Goal: Information Seeking & Learning: Learn about a topic

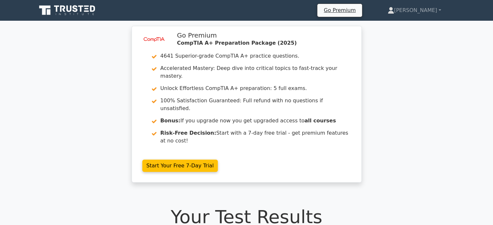
click at [77, 11] on icon at bounding box center [75, 8] width 5 height 7
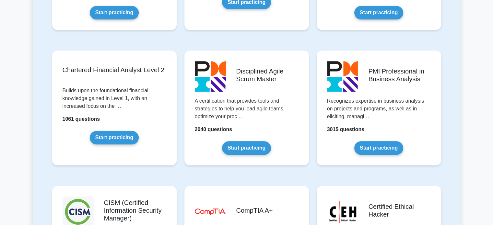
scroll to position [939, 0]
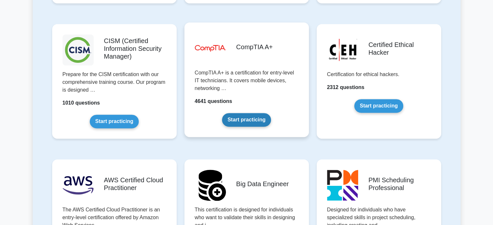
click at [222, 124] on link "Start practicing" at bounding box center [246, 120] width 49 height 14
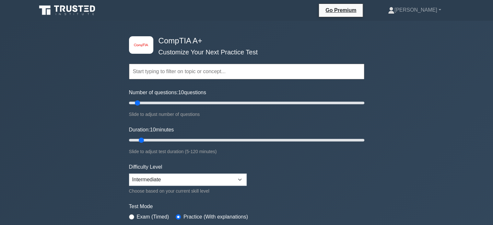
click at [157, 77] on input "text" at bounding box center [246, 72] width 235 height 16
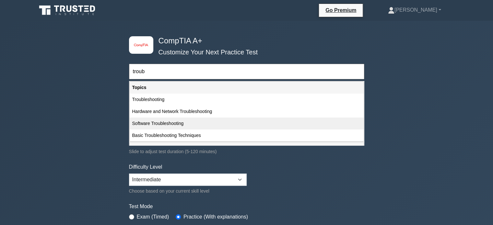
click at [179, 125] on div "Software Troubleshooting" at bounding box center [247, 124] width 234 height 12
type input "Software Troubleshooting"
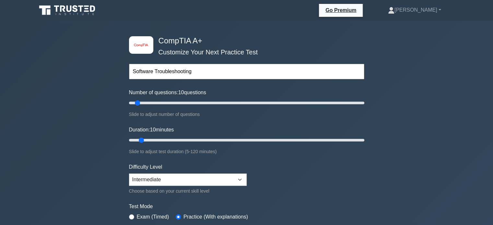
click at [153, 71] on input "Software Troubleshooting" at bounding box center [246, 72] width 235 height 16
click at [191, 76] on input "Software Troubleshooting" at bounding box center [246, 72] width 235 height 16
drag, startPoint x: 133, startPoint y: 105, endPoint x: 446, endPoint y: 101, distance: 312.9
type input "200"
click at [364, 101] on input "Number of questions: 5 questions" at bounding box center [246, 103] width 235 height 8
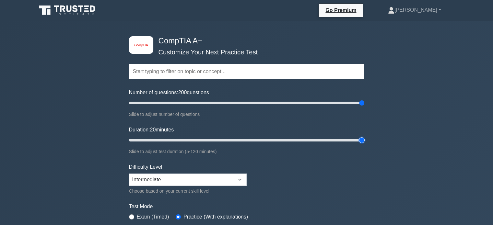
drag, startPoint x: 164, startPoint y: 140, endPoint x: 422, endPoint y: 141, distance: 258.5
type input "120"
click at [364, 141] on input "Duration: 20 minutes" at bounding box center [246, 140] width 235 height 8
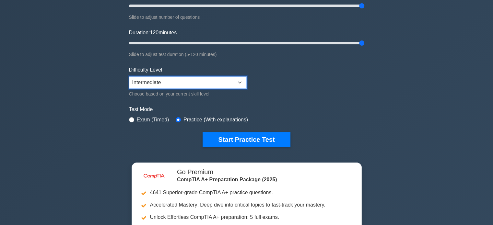
click at [194, 76] on select "Beginner Intermediate Expert" at bounding box center [188, 82] width 118 height 12
select select "beginner"
click at [129, 76] on select "Beginner Intermediate Expert" at bounding box center [188, 82] width 118 height 12
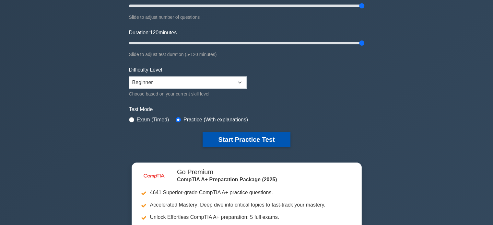
click at [238, 137] on button "Start Practice Test" at bounding box center [245, 139] width 87 height 15
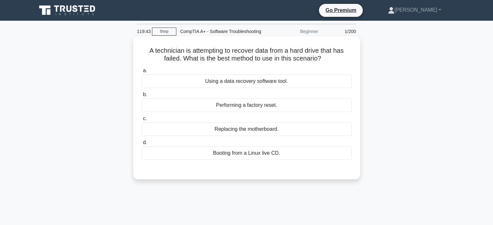
click at [212, 88] on div "Using a data recovery software tool." at bounding box center [247, 82] width 210 height 14
click at [142, 73] on input "a. Using a data recovery software tool." at bounding box center [142, 71] width 0 height 4
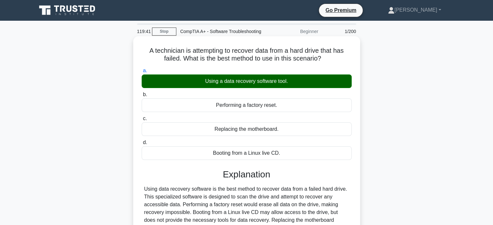
scroll to position [125, 0]
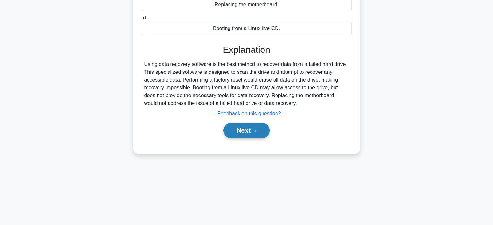
click at [244, 138] on button "Next" at bounding box center [246, 131] width 46 height 16
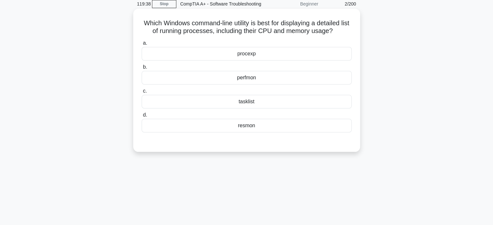
scroll to position [0, 0]
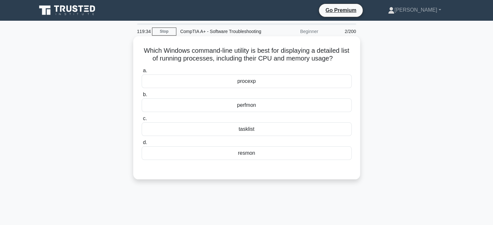
drag, startPoint x: 146, startPoint y: 58, endPoint x: 346, endPoint y: 64, distance: 200.6
click at [346, 63] on h5 "Which Windows command-line utility is best for displaying a detailed list of ru…" at bounding box center [246, 55] width 211 height 16
copy h5 "Which Windows command-line utility is best for displaying a detailed list of ru…"
click at [182, 63] on h5 "Which Windows command-line utility is best for displaying a detailed list of ru…" at bounding box center [246, 55] width 211 height 16
click at [237, 136] on div "tasklist" at bounding box center [247, 129] width 210 height 14
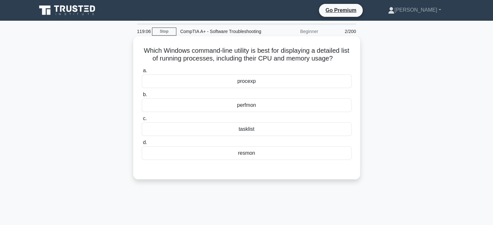
click at [142, 121] on input "c. tasklist" at bounding box center [142, 119] width 0 height 4
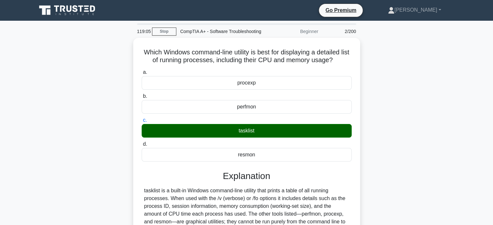
scroll to position [125, 0]
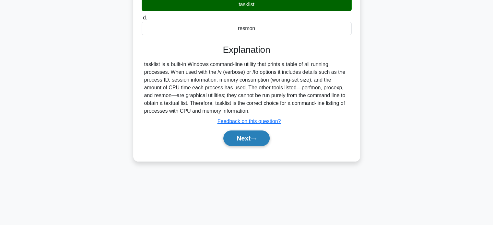
click at [255, 141] on icon at bounding box center [253, 139] width 6 height 4
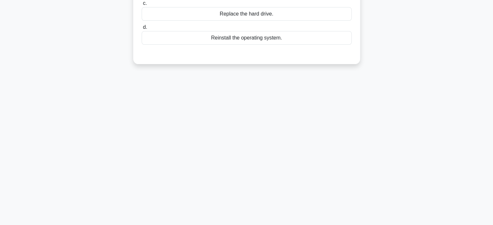
scroll to position [28, 0]
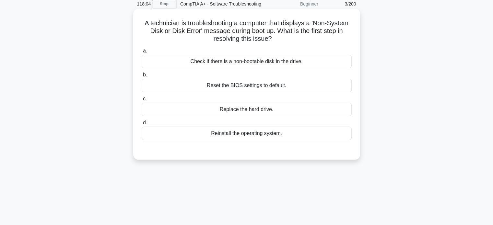
click at [284, 80] on label "b. Reset the BIOS settings to default." at bounding box center [247, 81] width 210 height 21
click at [142, 77] on input "b. Reset the BIOS settings to default." at bounding box center [142, 75] width 0 height 4
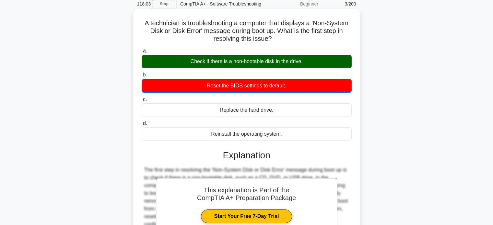
click at [283, 68] on div "Check if there is a non-bootable disk in the drive." at bounding box center [247, 62] width 210 height 14
click at [142, 53] on input "a. Check if there is a non-bootable disk in the drive." at bounding box center [142, 51] width 0 height 4
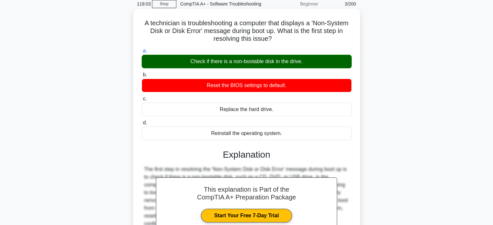
click at [283, 68] on div "Check if there is a non-bootable disk in the drive." at bounding box center [247, 62] width 210 height 14
click at [142, 53] on input "a. Check if there is a non-bootable disk in the drive." at bounding box center [142, 51] width 0 height 4
click at [281, 68] on div "Check if there is a non-bootable disk in the drive." at bounding box center [247, 62] width 210 height 14
click at [142, 53] on input "a. Check if there is a non-bootable disk in the drive." at bounding box center [142, 51] width 0 height 4
drag, startPoint x: 236, startPoint y: 69, endPoint x: 230, endPoint y: 69, distance: 6.2
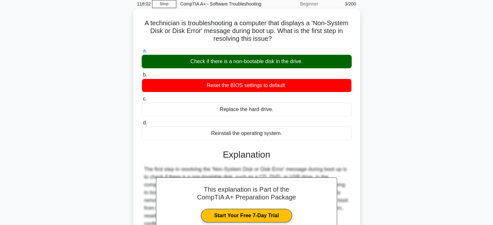
click at [236, 68] on div "Check if there is a non-bootable disk in the drive." at bounding box center [247, 62] width 210 height 14
drag, startPoint x: 230, startPoint y: 69, endPoint x: 282, endPoint y: 70, distance: 51.8
click at [282, 68] on div "Check if there is a non-bootable disk in the drive." at bounding box center [247, 62] width 210 height 14
click at [142, 53] on input "a. Check if there is a non-bootable disk in the drive." at bounding box center [142, 51] width 0 height 4
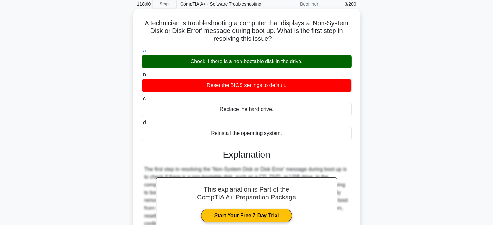
click at [282, 68] on div "Check if there is a non-bootable disk in the drive." at bounding box center [247, 62] width 210 height 14
click at [142, 53] on input "a. Check if there is a non-bootable disk in the drive." at bounding box center [142, 51] width 0 height 4
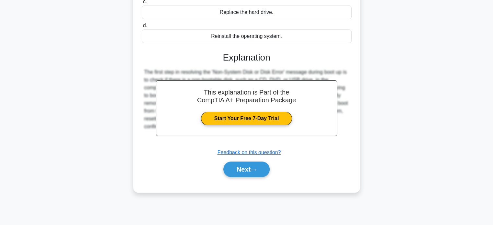
scroll to position [0, 0]
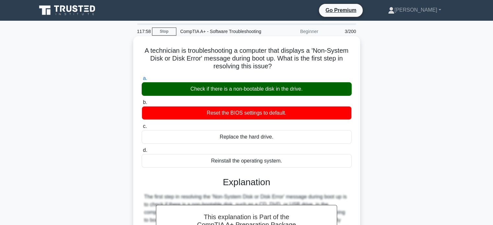
click at [183, 93] on div "Check if there is a non-bootable disk in the drive." at bounding box center [247, 89] width 210 height 14
click at [142, 81] on input "a. Check if there is a non-bootable disk in the drive." at bounding box center [142, 78] width 0 height 4
drag, startPoint x: 185, startPoint y: 96, endPoint x: 194, endPoint y: 96, distance: 8.4
click at [194, 96] on div "Check if there is a non-bootable disk in the drive." at bounding box center [247, 89] width 210 height 14
click at [236, 96] on div "Check if there is a non-bootable disk in the drive." at bounding box center [247, 89] width 210 height 14
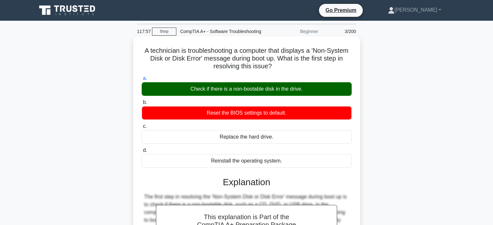
click at [142, 81] on input "a. Check if there is a non-bootable disk in the drive." at bounding box center [142, 78] width 0 height 4
drag, startPoint x: 232, startPoint y: 97, endPoint x: 273, endPoint y: 95, distance: 41.2
click at [273, 95] on div "Check if there is a non-bootable disk in the drive." at bounding box center [247, 89] width 210 height 14
click at [269, 96] on div "Check if there is a non-bootable disk in the drive." at bounding box center [247, 89] width 210 height 14
click at [142, 81] on input "a. Check if there is a non-bootable disk in the drive." at bounding box center [142, 78] width 0 height 4
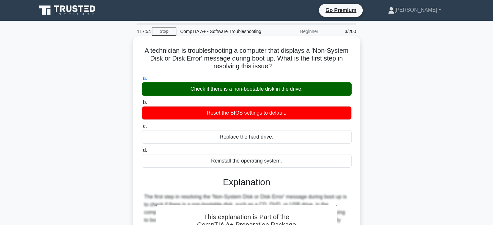
click at [274, 96] on div "Check if there is a non-bootable disk in the drive." at bounding box center [247, 89] width 210 height 14
click at [142, 81] on input "a. Check if there is a non-bootable disk in the drive." at bounding box center [142, 78] width 0 height 4
drag, startPoint x: 275, startPoint y: 98, endPoint x: 231, endPoint y: 97, distance: 43.7
click at [231, 96] on div "Check if there is a non-bootable disk in the drive." at bounding box center [247, 89] width 210 height 14
copy div "non-bootable disk"
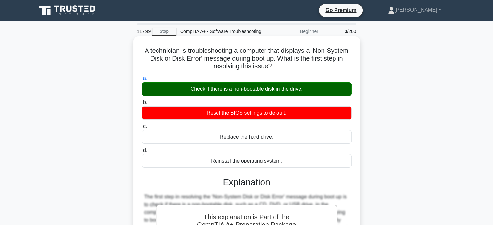
drag, startPoint x: 183, startPoint y: 99, endPoint x: 323, endPoint y: 99, distance: 140.6
click at [323, 96] on div "Check if there is a non-bootable disk in the drive." at bounding box center [247, 89] width 210 height 14
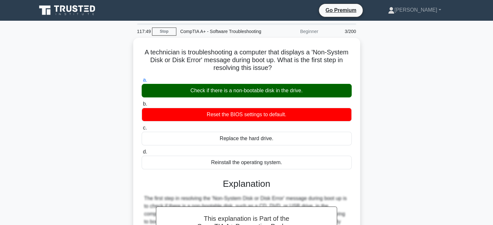
copy div "Check if there is a non-bootable disk in the drive."
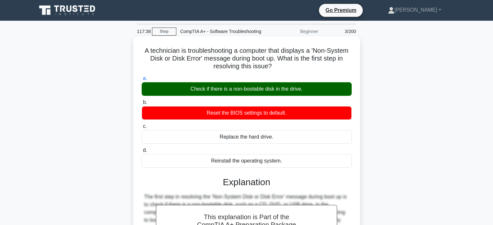
scroll to position [125, 0]
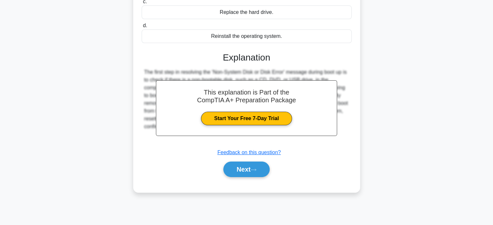
click at [252, 180] on div "Next" at bounding box center [247, 169] width 210 height 21
click at [254, 177] on button "Next" at bounding box center [246, 170] width 46 height 16
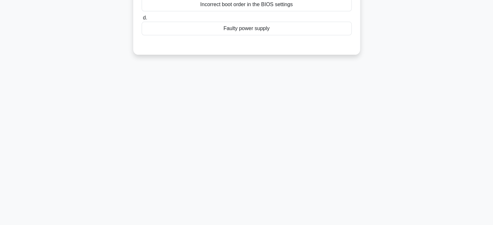
scroll to position [0, 0]
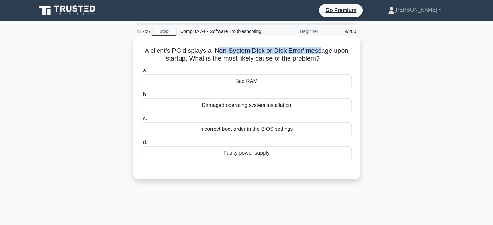
drag, startPoint x: 217, startPoint y: 56, endPoint x: 322, endPoint y: 55, distance: 105.0
click at [322, 55] on h5 "A client's PC displays a 'Non-System Disk or Disk Error' message upon startup. …" at bounding box center [246, 55] width 211 height 16
click at [321, 57] on h5 "A client's PC displays a 'Non-System Disk or Disk Error' message upon startup. …" at bounding box center [246, 55] width 211 height 16
click at [218, 112] on div "Damaged operating system installation" at bounding box center [247, 105] width 210 height 14
click at [142, 97] on input "b. Damaged operating system installation" at bounding box center [142, 95] width 0 height 4
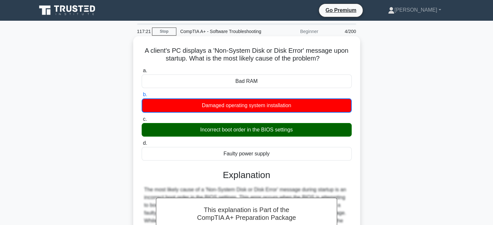
drag, startPoint x: 193, startPoint y: 138, endPoint x: 296, endPoint y: 139, distance: 102.7
click at [293, 137] on div "Incorrect boot order in the BIOS settings" at bounding box center [247, 130] width 210 height 14
click at [299, 137] on div "Incorrect boot order in the BIOS settings" at bounding box center [247, 130] width 210 height 14
click at [142, 121] on input "c. Incorrect boot order in the BIOS settings" at bounding box center [142, 119] width 0 height 4
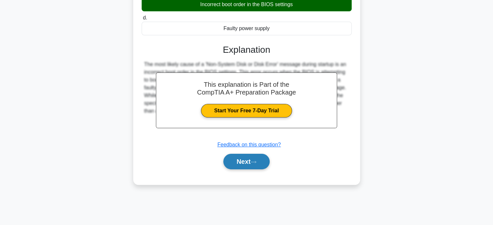
click at [244, 166] on button "Next" at bounding box center [246, 162] width 46 height 16
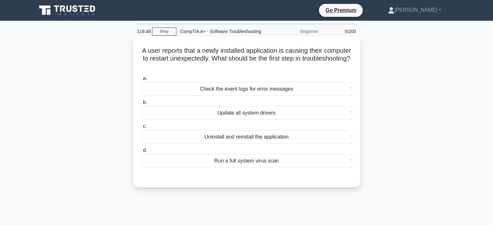
click at [219, 96] on div "Check the event logs for error messages" at bounding box center [247, 89] width 210 height 14
click at [142, 81] on input "a. Check the event logs for error messages" at bounding box center [142, 78] width 0 height 4
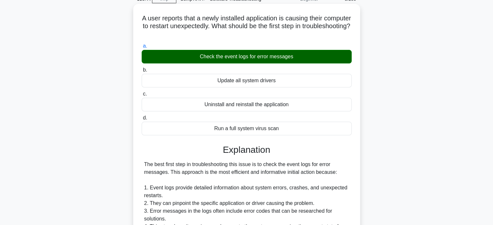
scroll to position [130, 0]
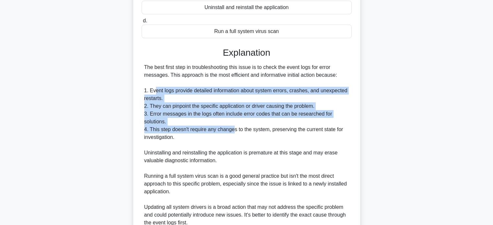
drag, startPoint x: 154, startPoint y: 99, endPoint x: 232, endPoint y: 131, distance: 84.2
click at [232, 131] on div "The best first step in troubleshooting this issue is to check the event logs fo…" at bounding box center [246, 156] width 205 height 187
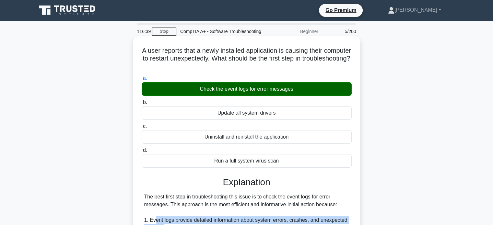
drag, startPoint x: 181, startPoint y: 97, endPoint x: 308, endPoint y: 99, distance: 127.7
click at [308, 96] on div "Check the event logs for error messages" at bounding box center [247, 89] width 210 height 14
copy div "Check the event logs for error messages"
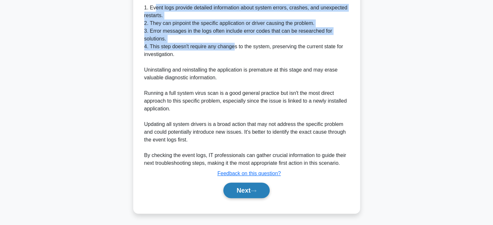
click at [247, 192] on button "Next" at bounding box center [246, 191] width 46 height 16
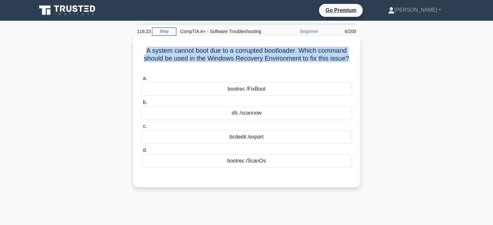
drag, startPoint x: 137, startPoint y: 58, endPoint x: 355, endPoint y: 70, distance: 218.0
click at [355, 70] on div "A system cannot boot due to a corrupted bootloader. Which command should be use…" at bounding box center [247, 112] width 222 height 146
click at [354, 70] on div "A system cannot boot due to a corrupted bootloader. Which command should be use…" at bounding box center [247, 112] width 222 height 146
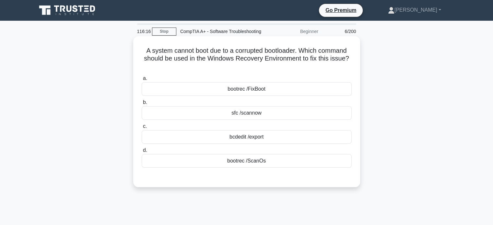
click at [270, 119] on div "sfc /scannow" at bounding box center [247, 113] width 210 height 14
click at [142, 105] on input "b. sfc /scannow" at bounding box center [142, 102] width 0 height 4
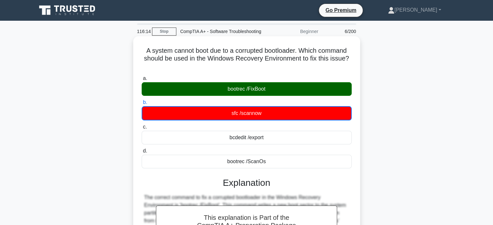
drag, startPoint x: 224, startPoint y: 97, endPoint x: 300, endPoint y: 99, distance: 75.9
click at [300, 96] on div "bootrec /FixBoot" at bounding box center [247, 89] width 210 height 14
click at [189, 88] on label "a. bootrec /FixBoot" at bounding box center [247, 85] width 210 height 21
click at [142, 81] on input "a. bootrec /FixBoot" at bounding box center [142, 78] width 0 height 4
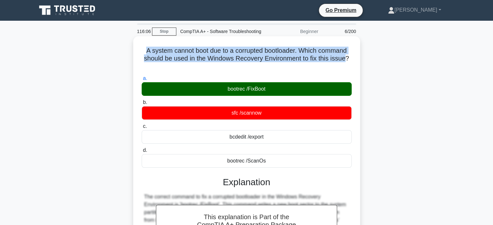
drag, startPoint x: 137, startPoint y: 60, endPoint x: 349, endPoint y: 68, distance: 212.0
click at [349, 68] on div "A system cannot boot due to a corrupted bootloader. Which command should be use…" at bounding box center [247, 177] width 222 height 276
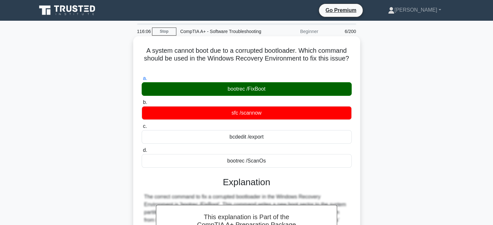
click at [278, 96] on div "bootrec /FixBoot" at bounding box center [247, 89] width 210 height 14
click at [142, 81] on input "a. bootrec /FixBoot" at bounding box center [142, 78] width 0 height 4
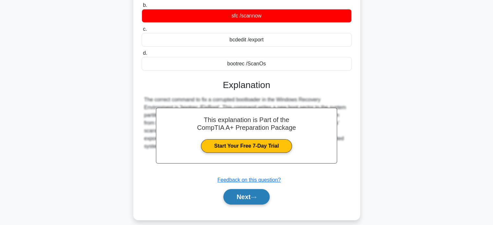
click at [233, 205] on button "Next" at bounding box center [246, 197] width 46 height 16
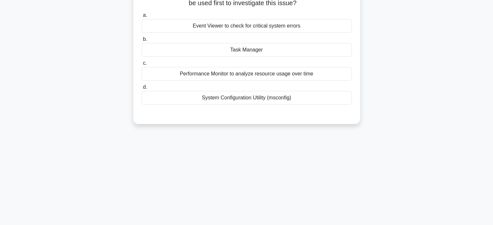
scroll to position [0, 0]
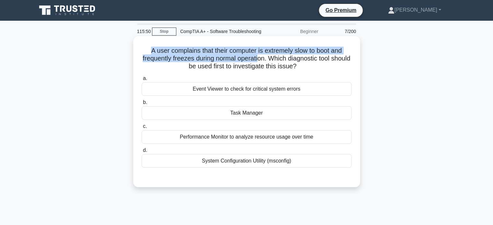
drag, startPoint x: 148, startPoint y: 58, endPoint x: 269, endPoint y: 63, distance: 120.3
click at [269, 63] on h5 "A user complains that their computer is extremely slow to boot and frequently f…" at bounding box center [246, 59] width 211 height 24
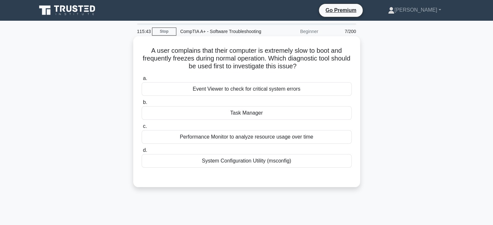
click at [219, 166] on div "System Configuration Utility (msconfig)" at bounding box center [247, 161] width 210 height 14
click at [142, 153] on input "d. System Configuration Utility (msconfig)" at bounding box center [142, 150] width 0 height 4
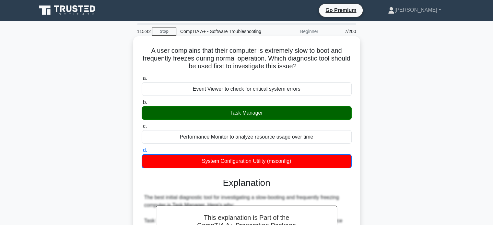
drag, startPoint x: 230, startPoint y: 123, endPoint x: 349, endPoint y: 125, distance: 118.9
click at [309, 120] on div "Task Manager" at bounding box center [247, 113] width 210 height 14
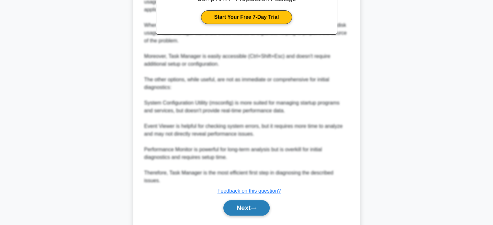
click at [244, 205] on button "Next" at bounding box center [246, 208] width 46 height 16
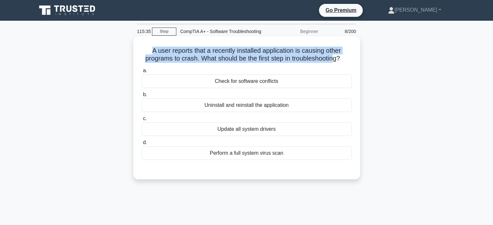
drag, startPoint x: 146, startPoint y: 59, endPoint x: 351, endPoint y: 66, distance: 204.8
click at [345, 63] on h5 "A user reports that a recently installed application is causing other programs …" at bounding box center [246, 55] width 211 height 16
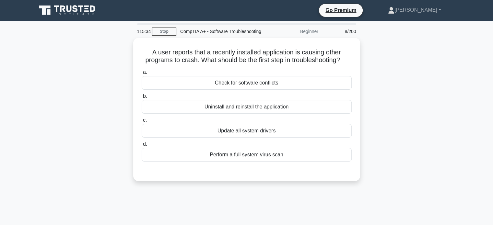
click at [362, 66] on div "A user reports that a recently installed application is causing other programs …" at bounding box center [247, 113] width 428 height 151
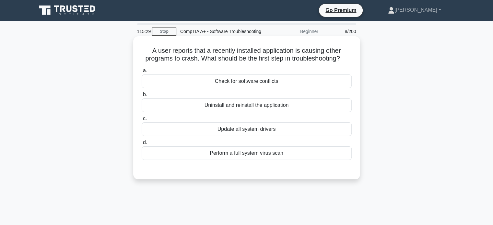
click at [225, 88] on div "Check for software conflicts" at bounding box center [247, 82] width 210 height 14
click at [142, 73] on input "a. Check for software conflicts" at bounding box center [142, 71] width 0 height 4
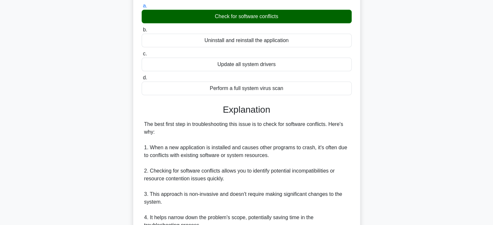
scroll to position [162, 0]
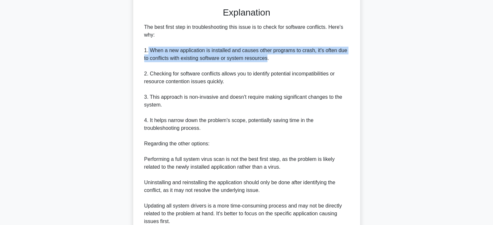
drag, startPoint x: 148, startPoint y: 67, endPoint x: 259, endPoint y: 73, distance: 111.3
click at [258, 73] on div "The best first step in troubleshooting this issue is to check for software conf…" at bounding box center [246, 124] width 205 height 202
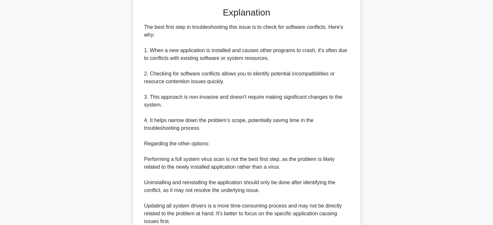
click at [261, 73] on div "The best first step in troubleshooting this issue is to check for software conf…" at bounding box center [246, 124] width 205 height 202
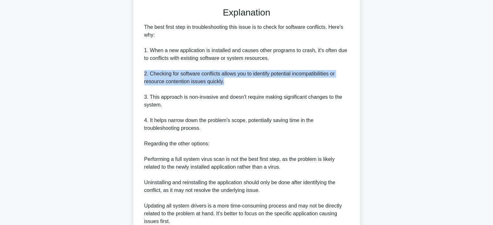
drag, startPoint x: 150, startPoint y: 89, endPoint x: 246, endPoint y: 97, distance: 96.8
click at [246, 97] on div "The best first step in troubleshooting this issue is to check for software conf…" at bounding box center [246, 124] width 205 height 202
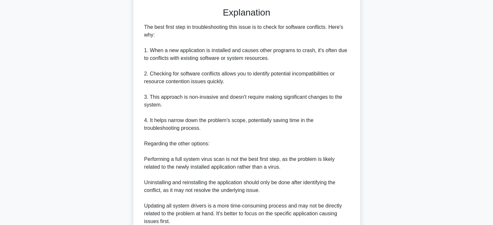
click at [208, 113] on div "The best first step in troubleshooting this issue is to check for software conf…" at bounding box center [246, 124] width 205 height 202
click at [211, 113] on div "The best first step in troubleshooting this issue is to check for software conf…" at bounding box center [246, 124] width 205 height 202
drag, startPoint x: 218, startPoint y: 113, endPoint x: 188, endPoint y: 113, distance: 29.8
click at [188, 113] on div "The best first step in troubleshooting this issue is to check for software conf…" at bounding box center [246, 124] width 205 height 202
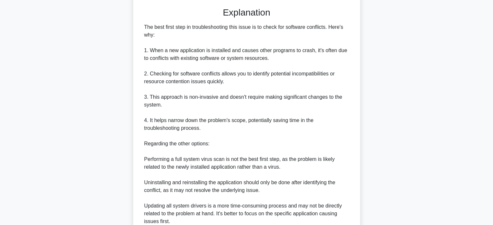
click at [189, 126] on div "The best first step in troubleshooting this issue is to check for software conf…" at bounding box center [246, 124] width 205 height 202
click at [182, 137] on div "The best first step in troubleshooting this issue is to check for software conf…" at bounding box center [246, 124] width 205 height 202
click at [177, 136] on div "The best first step in troubleshooting this issue is to check for software conf…" at bounding box center [246, 124] width 205 height 202
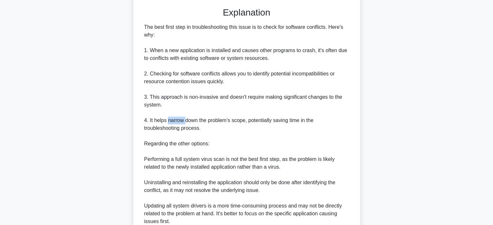
click at [170, 136] on div "The best first step in troubleshooting this issue is to check for software conf…" at bounding box center [246, 124] width 205 height 202
drag, startPoint x: 168, startPoint y: 137, endPoint x: 198, endPoint y: 137, distance: 30.1
click at [198, 137] on div "The best first step in troubleshooting this issue is to check for software conf…" at bounding box center [246, 124] width 205 height 202
click at [211, 152] on div "The best first step in troubleshooting this issue is to check for software conf…" at bounding box center [246, 124] width 205 height 202
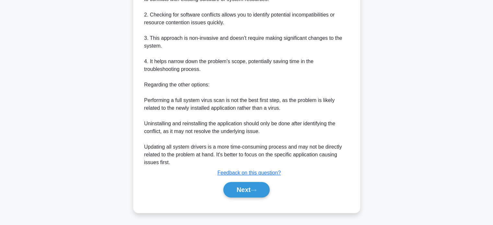
scroll to position [41, 0]
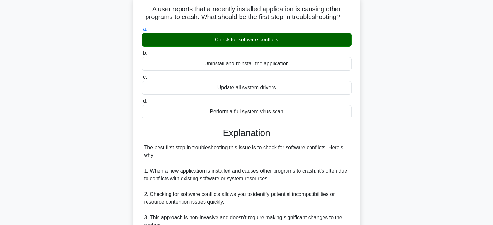
drag, startPoint x: 209, startPoint y: 50, endPoint x: 277, endPoint y: 55, distance: 68.2
click at [277, 47] on div "Check for software conflicts" at bounding box center [247, 40] width 210 height 14
click at [281, 47] on div "Check for software conflicts" at bounding box center [247, 40] width 210 height 14
click at [142, 31] on input "a. Check for software conflicts" at bounding box center [142, 29] width 0 height 4
drag, startPoint x: 281, startPoint y: 56, endPoint x: 224, endPoint y: 55, distance: 57.3
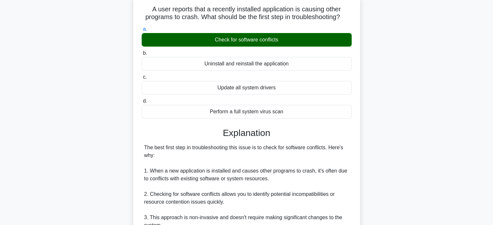
click at [224, 47] on div "Check for software conflicts" at bounding box center [247, 40] width 210 height 14
click at [142, 31] on input "a. Check for software conflicts" at bounding box center [142, 29] width 0 height 4
click at [224, 47] on div "Check for software conflicts" at bounding box center [247, 40] width 210 height 14
click at [142, 31] on input "a. Check for software conflicts" at bounding box center [142, 29] width 0 height 4
click at [224, 47] on div "Check for software conflicts" at bounding box center [247, 40] width 210 height 14
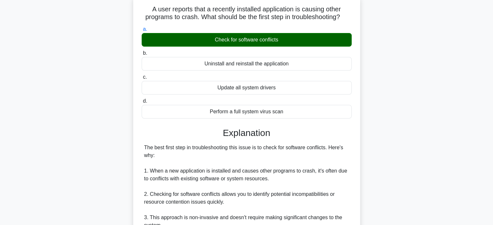
click at [142, 31] on input "a. Check for software conflicts" at bounding box center [142, 29] width 0 height 4
click at [224, 47] on div "Check for software conflicts" at bounding box center [247, 40] width 210 height 14
click at [142, 31] on input "a. Check for software conflicts" at bounding box center [142, 29] width 0 height 4
click at [224, 47] on div "Check for software conflicts" at bounding box center [247, 40] width 210 height 14
click at [142, 31] on input "a. Check for software conflicts" at bounding box center [142, 29] width 0 height 4
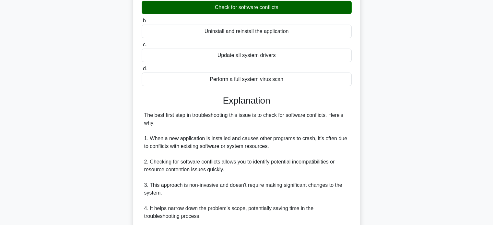
scroll to position [236, 0]
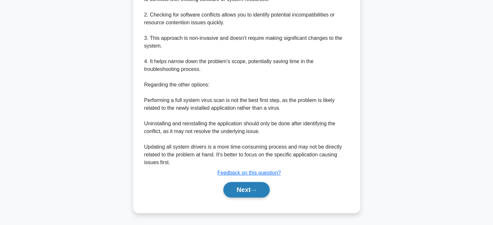
click at [244, 193] on button "Next" at bounding box center [246, 190] width 46 height 16
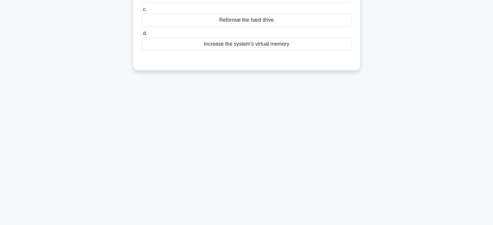
scroll to position [0, 0]
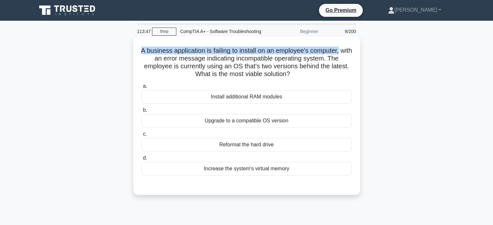
drag, startPoint x: 143, startPoint y: 57, endPoint x: 350, endPoint y: 62, distance: 207.4
click at [350, 62] on h5 "A business application is failing to install on an employee's computer, with an…" at bounding box center [246, 63] width 211 height 32
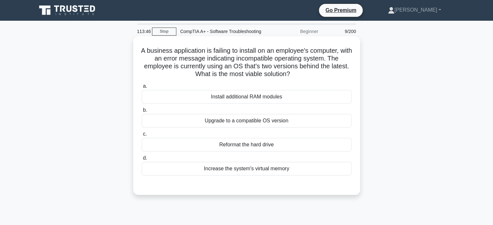
click at [140, 65] on div "A business application is failing to install on an employee's computer, with an…" at bounding box center [247, 116] width 222 height 154
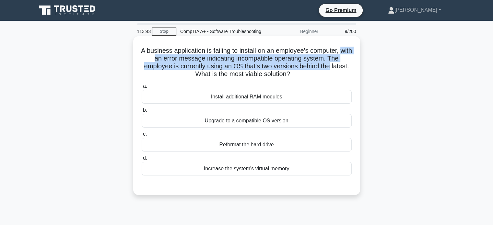
drag, startPoint x: 143, startPoint y: 65, endPoint x: 351, endPoint y: 72, distance: 208.1
click at [351, 72] on h5 "A business application is failing to install on an employee's computer, with an…" at bounding box center [246, 63] width 211 height 32
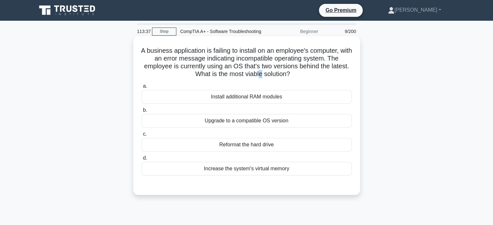
click at [269, 78] on h5 "A business application is failing to install on an employee's computer, with an…" at bounding box center [246, 63] width 211 height 32
click at [268, 78] on h5 "A business application is failing to install on an employee's computer, with an…" at bounding box center [246, 63] width 211 height 32
click at [266, 78] on h5 "A business application is failing to install on an employee's computer, with an…" at bounding box center [246, 63] width 211 height 32
click at [228, 128] on div "Upgrade to a compatible OS version" at bounding box center [247, 121] width 210 height 14
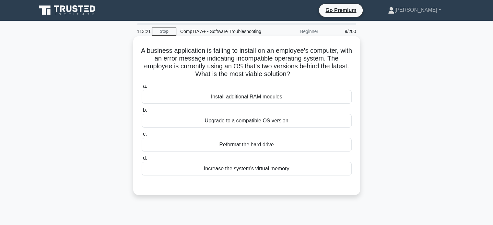
click at [142, 112] on input "b. Upgrade to a compatible OS version" at bounding box center [142, 110] width 0 height 4
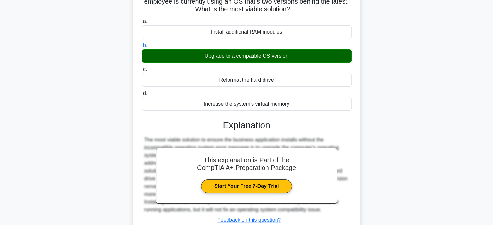
scroll to position [97, 0]
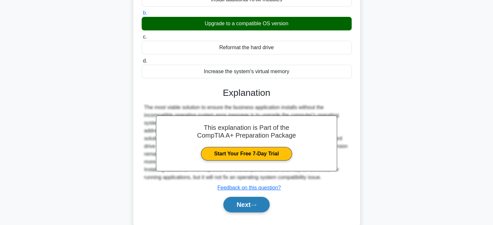
click at [260, 210] on button "Next" at bounding box center [246, 205] width 46 height 16
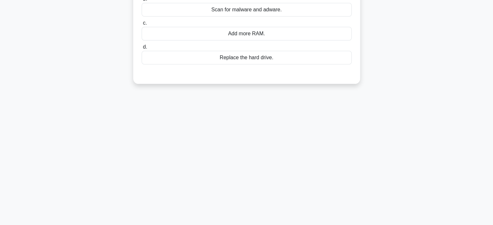
scroll to position [0, 0]
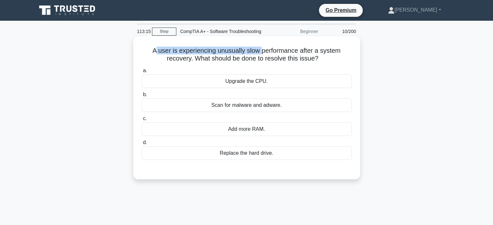
drag, startPoint x: 152, startPoint y: 60, endPoint x: 262, endPoint y: 58, distance: 110.2
click at [262, 58] on h5 "A user is experiencing unusually slow performance after a system recovery. What…" at bounding box center [246, 55] width 211 height 16
drag, startPoint x: 216, startPoint y: 59, endPoint x: 244, endPoint y: 58, distance: 27.9
click at [244, 58] on h5 "A user is experiencing unusually slow performance after a system recovery. What…" at bounding box center [246, 55] width 211 height 16
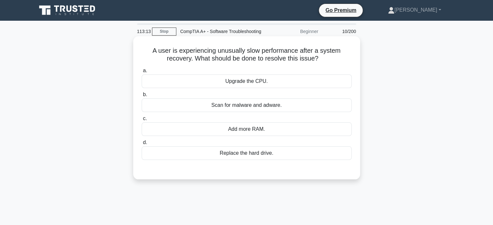
click at [249, 62] on h5 "A user is experiencing unusually slow performance after a system recovery. What…" at bounding box center [246, 55] width 211 height 16
click at [235, 59] on h5 "A user is experiencing unusually slow performance after a system recovery. What…" at bounding box center [246, 55] width 211 height 16
drag, startPoint x: 235, startPoint y: 59, endPoint x: 228, endPoint y: 58, distance: 6.6
click at [228, 58] on h5 "A user is experiencing unusually slow performance after a system recovery. What…" at bounding box center [246, 55] width 211 height 16
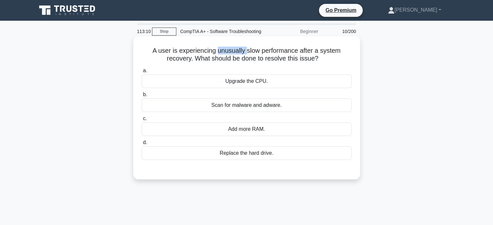
click at [228, 58] on h5 "A user is experiencing unusually slow performance after a system recovery. What…" at bounding box center [246, 55] width 211 height 16
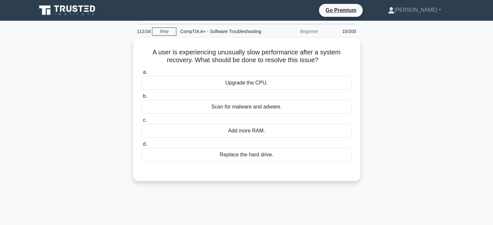
click at [377, 59] on div "A user is experiencing unusually slow performance after a system recovery. What…" at bounding box center [247, 113] width 428 height 151
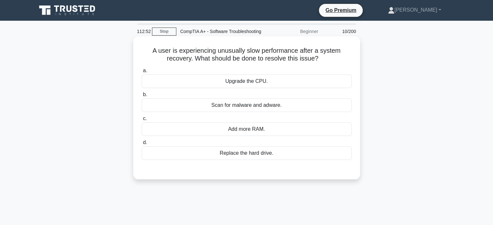
click at [235, 106] on div "Scan for malware and adware." at bounding box center [247, 105] width 210 height 14
click at [142, 97] on input "b. Scan for malware and adware." at bounding box center [142, 95] width 0 height 4
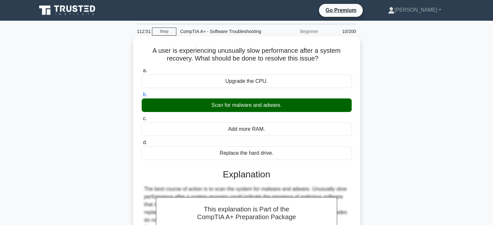
drag, startPoint x: 234, startPoint y: 112, endPoint x: 277, endPoint y: 117, distance: 43.7
click at [268, 112] on div "Scan for malware and adware." at bounding box center [247, 105] width 210 height 14
click at [304, 112] on div "Scan for malware and adware." at bounding box center [247, 105] width 210 height 14
click at [142, 97] on input "b. Scan for malware and adware." at bounding box center [142, 95] width 0 height 4
drag, startPoint x: 300, startPoint y: 112, endPoint x: 209, endPoint y: 114, distance: 91.7
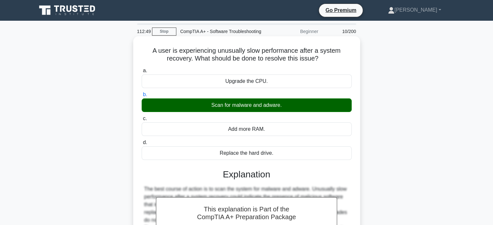
click at [209, 112] on div "Scan for malware and adware." at bounding box center [247, 105] width 210 height 14
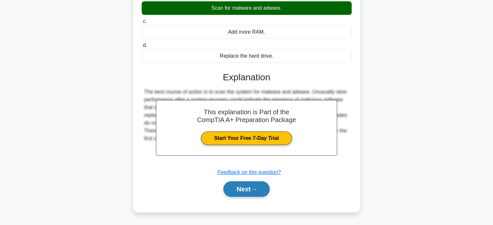
click at [237, 194] on button "Next" at bounding box center [246, 189] width 46 height 16
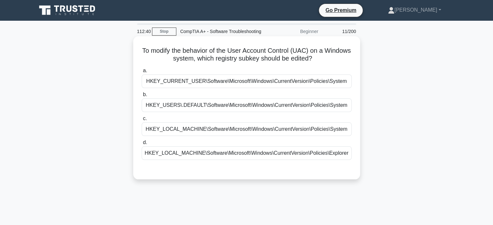
click at [218, 112] on div "HKEY_USERS\.DEFAULT\Software\Microsoft\Windows\CurrentVersion\Policies\System" at bounding box center [247, 105] width 210 height 14
click at [142, 97] on input "b. HKEY_USERS\.DEFAULT\Software\Microsoft\Windows\CurrentVersion\Policies\System" at bounding box center [142, 95] width 0 height 4
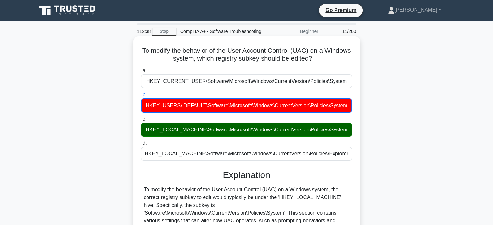
scroll to position [125, 0]
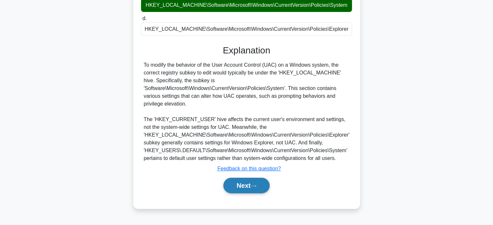
click at [237, 185] on button "Next" at bounding box center [246, 186] width 46 height 16
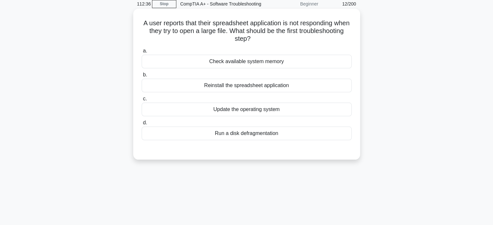
scroll to position [0, 0]
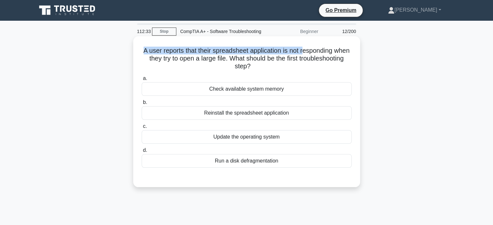
drag, startPoint x: 143, startPoint y: 61, endPoint x: 315, endPoint y: 62, distance: 171.4
click at [315, 62] on h5 "A user reports that their spreadsheet application is not responding when they t…" at bounding box center [246, 59] width 211 height 24
drag, startPoint x: 220, startPoint y: 60, endPoint x: 292, endPoint y: 60, distance: 71.6
click at [292, 60] on h5 "A user reports that their spreadsheet application is not responding when they t…" at bounding box center [246, 59] width 211 height 24
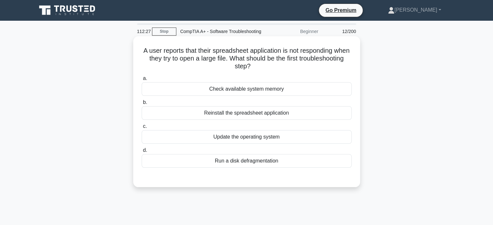
click at [153, 66] on h5 "A user reports that their spreadsheet application is not responding when they t…" at bounding box center [246, 59] width 211 height 24
drag, startPoint x: 161, startPoint y: 65, endPoint x: 258, endPoint y: 67, distance: 96.9
click at [258, 67] on h5 "A user reports that their spreadsheet application is not responding when they t…" at bounding box center [246, 59] width 211 height 24
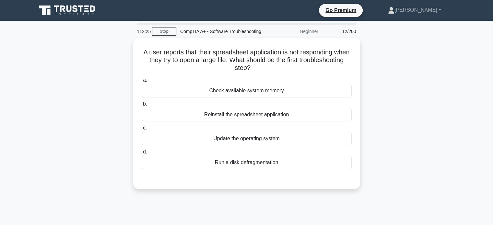
click at [373, 68] on div "A user reports that their spreadsheet application is not responding when they t…" at bounding box center [247, 117] width 428 height 159
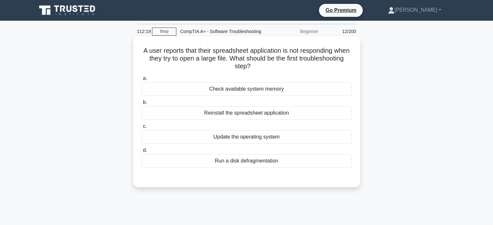
click at [234, 96] on div "Check available system memory" at bounding box center [247, 89] width 210 height 14
click at [142, 81] on input "a. Check available system memory" at bounding box center [142, 78] width 0 height 4
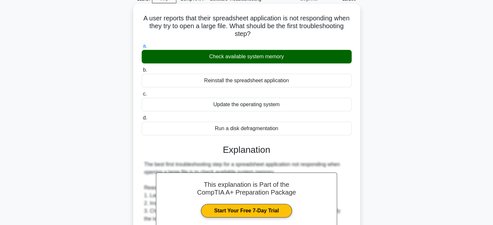
drag, startPoint x: 201, startPoint y: 64, endPoint x: 337, endPoint y: 56, distance: 136.3
click at [303, 55] on label "a. Check available system memory" at bounding box center [247, 52] width 210 height 21
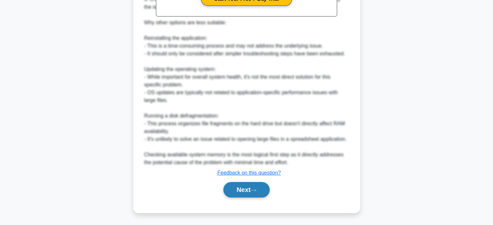
drag, startPoint x: 252, startPoint y: 183, endPoint x: 251, endPoint y: 189, distance: 6.3
click at [251, 186] on button "Next" at bounding box center [246, 190] width 46 height 16
click at [251, 189] on button "Next" at bounding box center [246, 190] width 46 height 16
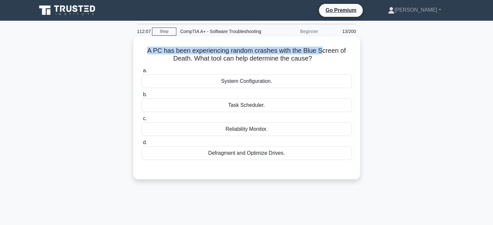
drag, startPoint x: 145, startPoint y: 59, endPoint x: 323, endPoint y: 59, distance: 178.2
click at [323, 59] on div "A PC has been experiencing random crashes with the Blue Screen of Death. What t…" at bounding box center [247, 108] width 222 height 138
click at [321, 61] on h5 "A PC has been experiencing random crashes with the Blue Screen of Death. What t…" at bounding box center [246, 55] width 211 height 16
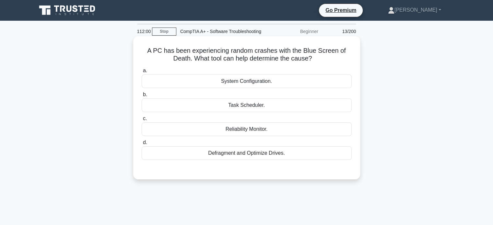
click at [269, 88] on div "System Configuration." at bounding box center [247, 82] width 210 height 14
click at [142, 73] on input "a. System Configuration." at bounding box center [142, 71] width 0 height 4
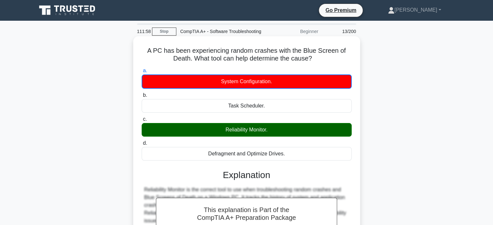
drag, startPoint x: 222, startPoint y: 136, endPoint x: 271, endPoint y: 138, distance: 50.0
click at [271, 137] on div "Reliability Monitor." at bounding box center [247, 130] width 210 height 14
drag, startPoint x: 144, startPoint y: 59, endPoint x: 323, endPoint y: 64, distance: 178.6
click at [318, 63] on h5 "A PC has been experiencing random crashes with the Blue Screen of Death. What t…" at bounding box center [246, 55] width 211 height 16
click at [323, 63] on h5 "A PC has been experiencing random crashes with the Blue Screen of Death. What t…" at bounding box center [246, 55] width 211 height 16
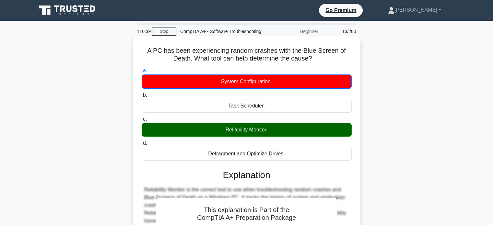
scroll to position [97, 0]
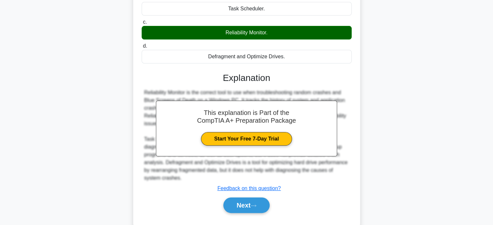
click at [253, 195] on div "Next" at bounding box center [247, 205] width 210 height 21
click at [252, 200] on button "Next" at bounding box center [246, 206] width 46 height 16
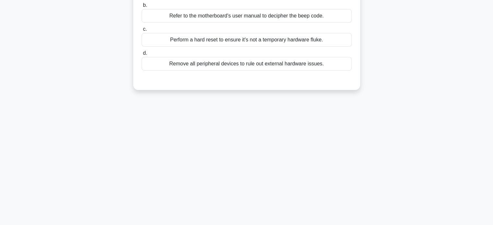
scroll to position [0, 0]
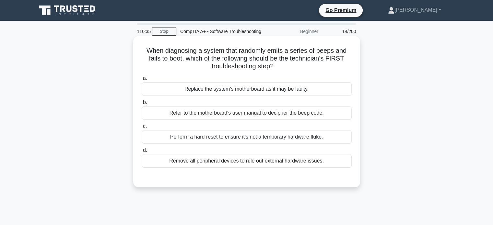
drag, startPoint x: 139, startPoint y: 59, endPoint x: 301, endPoint y: 75, distance: 162.7
click at [301, 75] on div "When diagnosing a system that randomly emits a series of beeps and fails to boo…" at bounding box center [247, 117] width 428 height 159
click at [301, 71] on h5 "When diagnosing a system that randomly emits a series of beeps and fails to boo…" at bounding box center [246, 59] width 211 height 24
click at [277, 59] on h5 "When diagnosing a system that randomly emits a series of beeps and fails to boo…" at bounding box center [246, 59] width 211 height 24
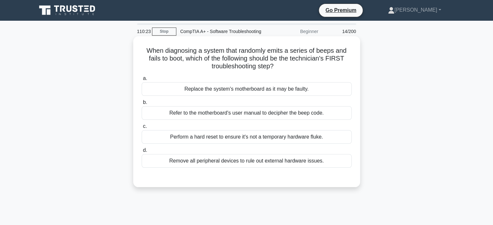
click at [292, 60] on h5 "When diagnosing a system that randomly emits a series of beeps and fails to boo…" at bounding box center [246, 59] width 211 height 24
click at [190, 144] on div "Perform a hard reset to ensure it's not a temporary hardware fluke." at bounding box center [247, 137] width 210 height 14
click at [142, 129] on input "c. Perform a hard reset to ensure it's not a temporary hardware fluke." at bounding box center [142, 126] width 0 height 4
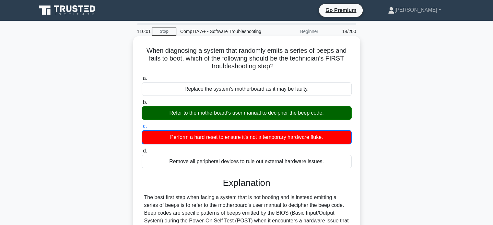
drag, startPoint x: 167, startPoint y: 121, endPoint x: 312, endPoint y: 125, distance: 144.9
click at [312, 120] on div "Refer to the motherboard's user manual to decipher the beep code." at bounding box center [247, 113] width 210 height 14
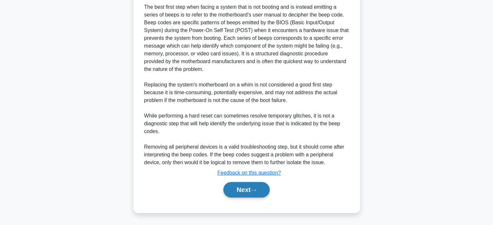
click at [254, 190] on icon at bounding box center [253, 191] width 6 height 4
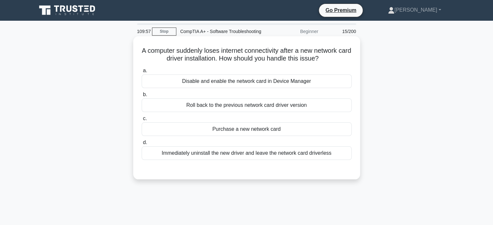
drag, startPoint x: 144, startPoint y: 59, endPoint x: 332, endPoint y: 66, distance: 187.7
click at [332, 63] on h5 "A computer suddenly loses internet connectivity after a new network card driver…" at bounding box center [246, 55] width 211 height 16
click at [326, 63] on icon ".spinner_0XTQ{transform-origin:center;animation:spinner_y6GP .75s linear infini…" at bounding box center [322, 59] width 8 height 8
click at [230, 112] on div "Roll back to the previous network card driver version" at bounding box center [247, 105] width 210 height 14
click at [142, 97] on input "b. Roll back to the previous network card driver version" at bounding box center [142, 95] width 0 height 4
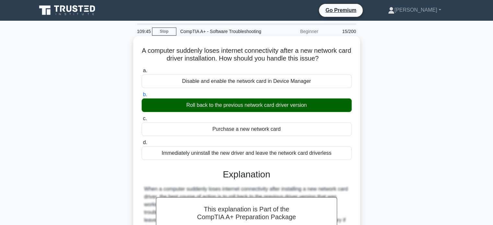
drag, startPoint x: 181, startPoint y: 112, endPoint x: 315, endPoint y: 119, distance: 134.3
click at [315, 112] on div "Roll back to the previous network card driver version" at bounding box center [247, 105] width 210 height 14
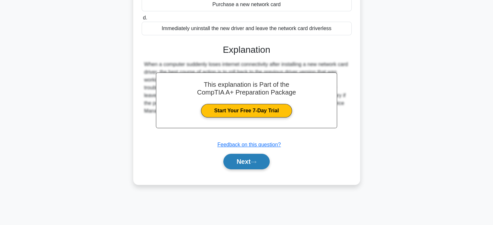
click at [256, 169] on button "Next" at bounding box center [246, 162] width 46 height 16
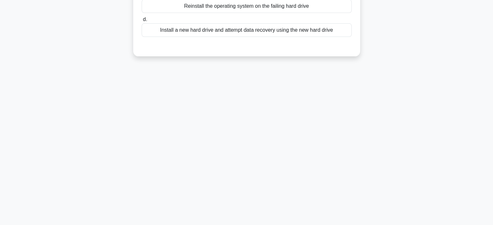
scroll to position [28, 0]
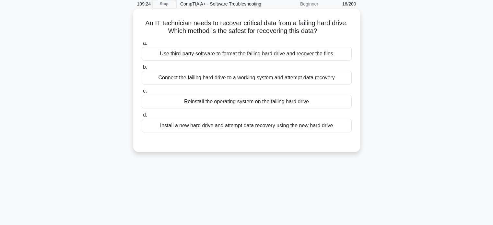
click at [161, 61] on div "Use third-party software to format the failing hard drive and recover the files" at bounding box center [247, 54] width 210 height 14
click at [142, 45] on input "a. Use third-party software to format the failing hard drive and recover the fi…" at bounding box center [142, 43] width 0 height 4
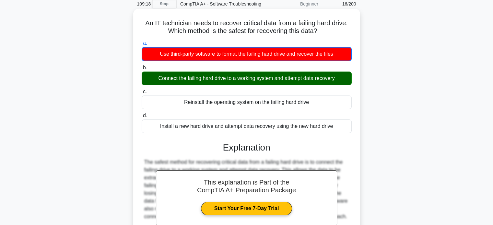
drag, startPoint x: 153, startPoint y: 86, endPoint x: 273, endPoint y: 88, distance: 120.5
click at [273, 85] on div "Connect the failing hard drive to a working system and attempt data recovery" at bounding box center [247, 79] width 210 height 14
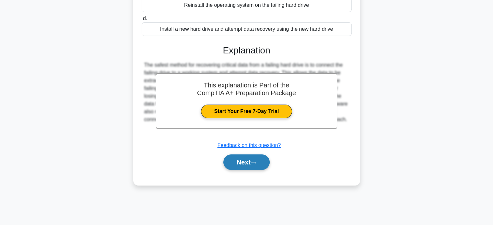
click at [245, 166] on button "Next" at bounding box center [246, 163] width 46 height 16
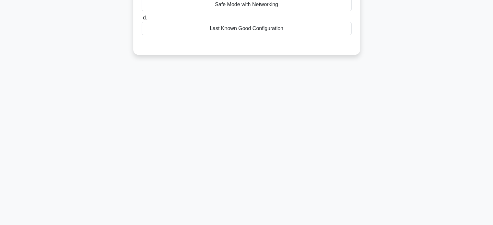
scroll to position [0, 0]
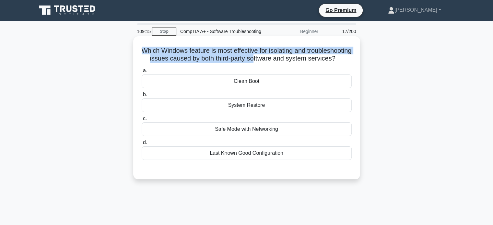
drag, startPoint x: 162, startPoint y: 54, endPoint x: 297, endPoint y: 68, distance: 136.1
click at [298, 63] on h5 "Which Windows feature is most effective for isolating and troubleshooting issue…" at bounding box center [246, 55] width 211 height 16
click at [295, 63] on h5 "Which Windows feature is most effective for isolating and troubleshooting issue…" at bounding box center [246, 55] width 211 height 16
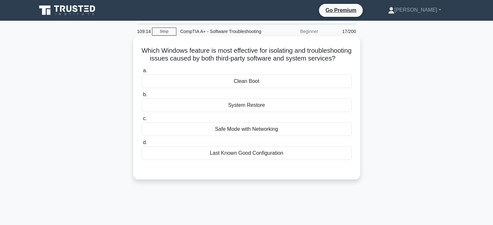
click at [289, 63] on h5 "Which Windows feature is most effective for isolating and troubleshooting issue…" at bounding box center [246, 55] width 211 height 16
click at [231, 136] on div "Safe Mode with Networking" at bounding box center [247, 129] width 210 height 14
click at [142, 121] on input "c. Safe Mode with Networking" at bounding box center [142, 119] width 0 height 4
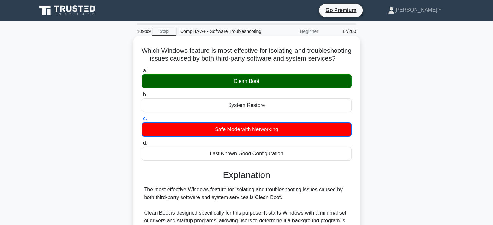
drag, startPoint x: 262, startPoint y: 99, endPoint x: 268, endPoint y: 99, distance: 6.2
click at [264, 88] on div "Clean Boot" at bounding box center [247, 82] width 210 height 14
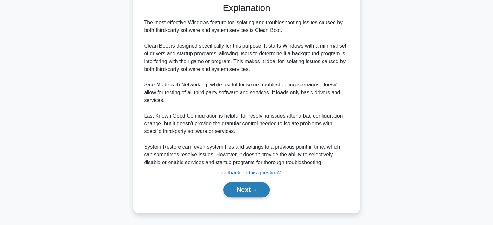
click at [225, 186] on button "Next" at bounding box center [246, 190] width 46 height 16
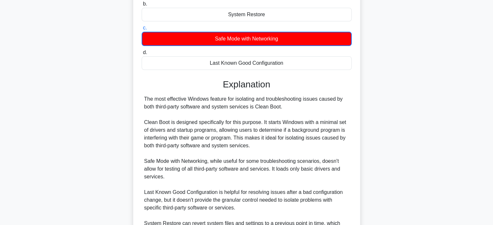
scroll to position [0, 0]
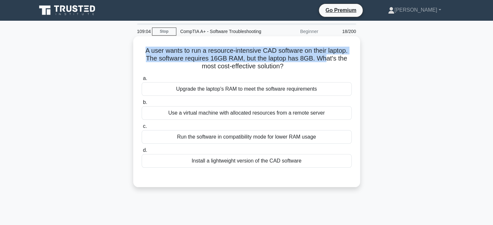
drag, startPoint x: 139, startPoint y: 61, endPoint x: 326, endPoint y: 64, distance: 186.9
click at [326, 64] on div "A user wants to run a resource-intensive CAD software on their laptop. The soft…" at bounding box center [247, 112] width 222 height 146
click at [287, 62] on h5 "A user wants to run a resource-intensive CAD software on their laptop. The soft…" at bounding box center [246, 59] width 211 height 24
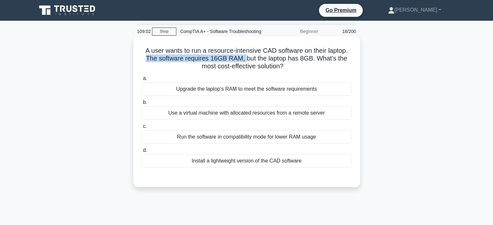
drag, startPoint x: 141, startPoint y: 68, endPoint x: 249, endPoint y: 67, distance: 107.9
click at [247, 67] on div "A user wants to run a resource-intensive CAD software on their laptop. The soft…" at bounding box center [247, 112] width 222 height 146
click at [197, 71] on h5 "A user wants to run a resource-intensive CAD software on their laptop. The soft…" at bounding box center [246, 59] width 211 height 24
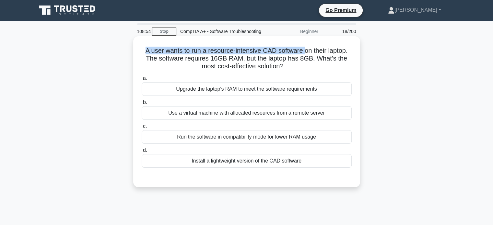
drag, startPoint x: 134, startPoint y: 61, endPoint x: 307, endPoint y: 58, distance: 172.3
click at [307, 58] on div "A user wants to run a resource-intensive CAD software on their laptop. The soft…" at bounding box center [246, 111] width 227 height 151
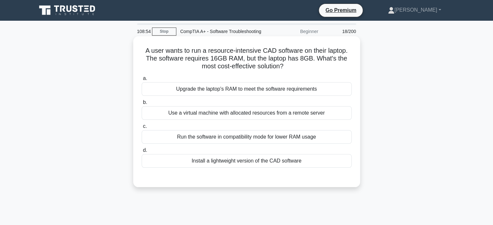
drag, startPoint x: 107, startPoint y: 106, endPoint x: 180, endPoint y: 142, distance: 81.4
click at [107, 106] on div "A user wants to run a resource-intensive CAD software on their laptop. The soft…" at bounding box center [247, 117] width 428 height 159
click at [219, 167] on div "Install a lightweight version of the CAD software" at bounding box center [247, 161] width 210 height 14
click at [142, 153] on input "d. Install a lightweight version of the CAD software" at bounding box center [142, 150] width 0 height 4
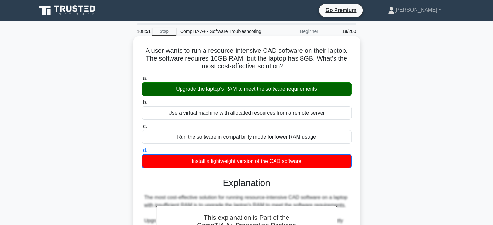
drag, startPoint x: 176, startPoint y: 97, endPoint x: 332, endPoint y: 102, distance: 155.9
click at [330, 96] on div "Upgrade the laptop's RAM to meet the software requirements" at bounding box center [247, 89] width 210 height 14
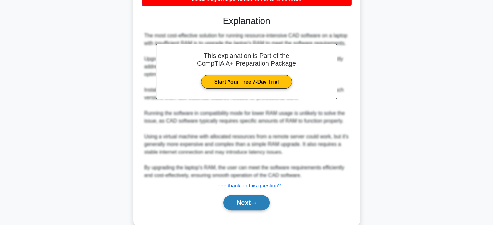
click at [244, 211] on button "Next" at bounding box center [246, 203] width 46 height 16
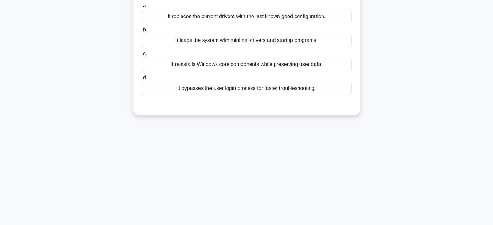
scroll to position [0, 0]
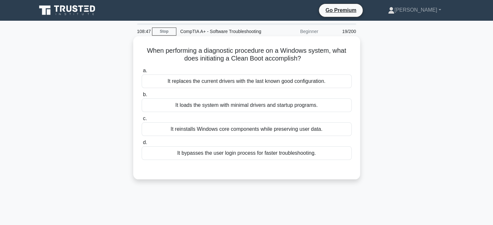
drag, startPoint x: 133, startPoint y: 56, endPoint x: 337, endPoint y: 64, distance: 203.9
click at [337, 64] on div "When performing a diagnostic procedure on a Windows system, what does initiatin…" at bounding box center [246, 107] width 227 height 143
click at [337, 63] on h5 "When performing a diagnostic procedure on a Windows system, what does initiatin…" at bounding box center [246, 55] width 211 height 16
click at [243, 160] on div "It bypasses the user login process for faster troubleshooting." at bounding box center [247, 153] width 210 height 14
click at [142, 145] on input "d. It bypasses the user login process for faster troubleshooting." at bounding box center [142, 143] width 0 height 4
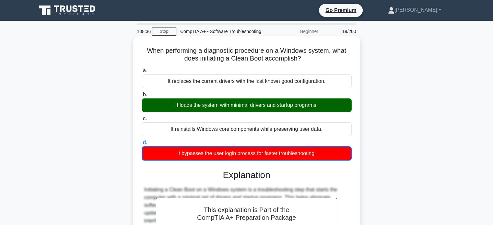
drag, startPoint x: 174, startPoint y: 111, endPoint x: 171, endPoint y: 113, distance: 3.7
click at [174, 111] on div "It loads the system with minimal drivers and startup programs." at bounding box center [247, 105] width 210 height 14
click at [142, 97] on input "b. It loads the system with minimal drivers and startup programs." at bounding box center [142, 95] width 0 height 4
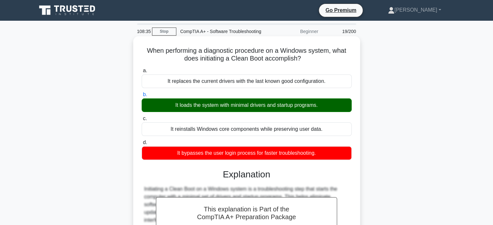
drag, startPoint x: 171, startPoint y: 113, endPoint x: 322, endPoint y: 116, distance: 151.3
click at [322, 112] on div "It loads the system with minimal drivers and startup programs." at bounding box center [247, 105] width 210 height 14
drag, startPoint x: 197, startPoint y: 66, endPoint x: 313, endPoint y: 68, distance: 115.7
click at [313, 63] on h5 "When performing a diagnostic procedure on a Windows system, what does initiatin…" at bounding box center [246, 55] width 211 height 16
copy h5 "initiating a Clean Boot accomplish?"
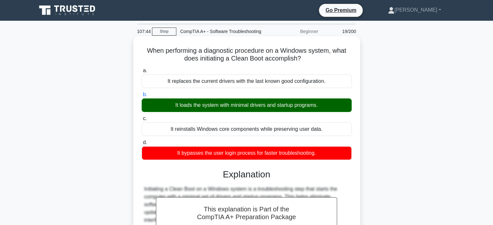
click at [188, 63] on h5 "When performing a diagnostic procedure on a Windows system, what does initiatin…" at bounding box center [246, 55] width 211 height 16
drag, startPoint x: 197, startPoint y: 113, endPoint x: 240, endPoint y: 112, distance: 43.4
click at [230, 112] on div "It loads the system with minimal drivers and startup programs." at bounding box center [247, 105] width 210 height 14
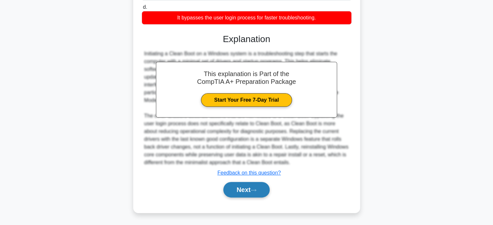
click at [251, 192] on button "Next" at bounding box center [246, 190] width 46 height 16
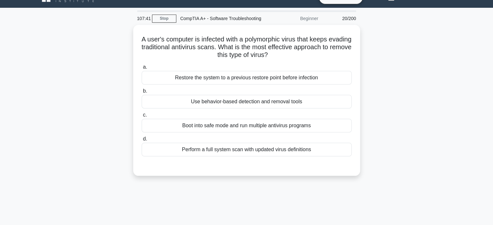
scroll to position [0, 0]
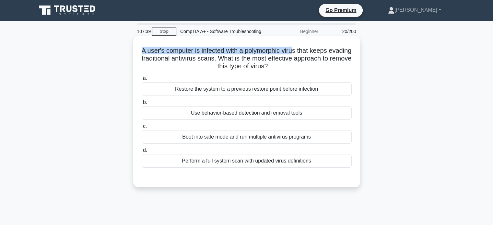
drag, startPoint x: 154, startPoint y: 58, endPoint x: 307, endPoint y: 62, distance: 153.6
click at [307, 62] on h5 "A user's computer is infected with a polymorphic virus that keeps evading tradi…" at bounding box center [246, 59] width 211 height 24
click at [265, 59] on h5 "A user's computer is infected with a polymorphic virus that keeps evading tradi…" at bounding box center [246, 59] width 211 height 24
drag, startPoint x: 257, startPoint y: 59, endPoint x: 311, endPoint y: 61, distance: 53.5
click at [311, 61] on h5 "A user's computer is infected with a polymorphic virus that keeps evading tradi…" at bounding box center [246, 59] width 211 height 24
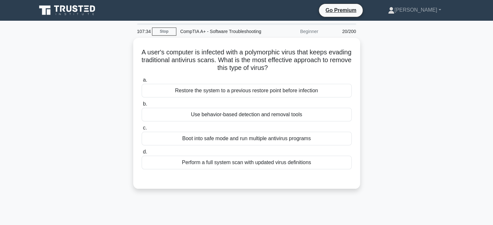
click at [380, 65] on div "A user's computer is infected with a polymorphic virus that keeps evading tradi…" at bounding box center [247, 117] width 428 height 159
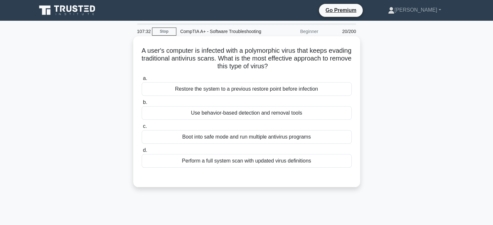
click at [208, 144] on div "Boot into safe mode and run multiple antivirus programs" at bounding box center [247, 137] width 210 height 14
click at [142, 129] on input "c. Boot into safe mode and run multiple antivirus programs" at bounding box center [142, 126] width 0 height 4
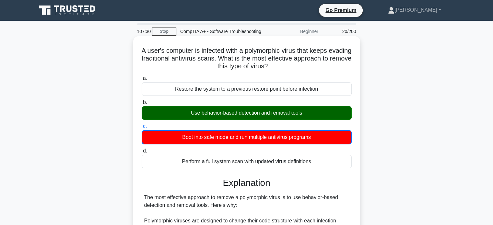
drag, startPoint x: 187, startPoint y: 120, endPoint x: 331, endPoint y: 118, distance: 144.5
click at [331, 118] on div "Use behavior-based detection and removal tools" at bounding box center [247, 113] width 210 height 14
